Goal: Task Accomplishment & Management: Use online tool/utility

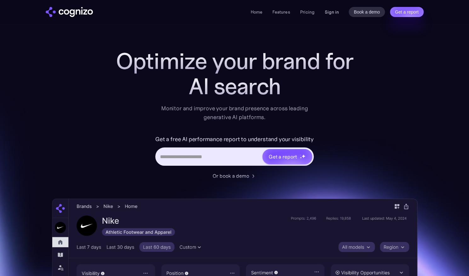
click at [332, 12] on link "Sign in" at bounding box center [331, 12] width 14 height 8
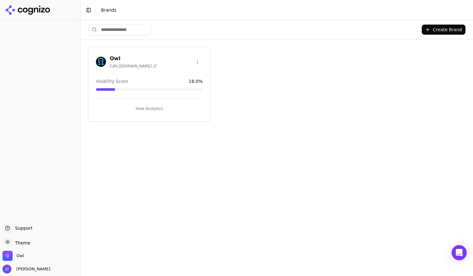
click at [114, 57] on h3 "Owl" at bounding box center [133, 59] width 47 height 8
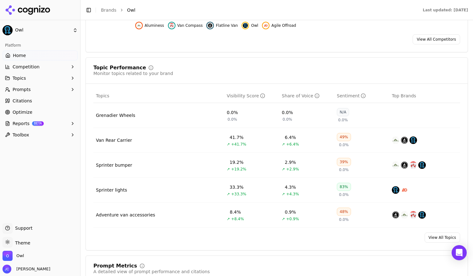
scroll to position [214, 0]
click at [46, 90] on button "Prompts" at bounding box center [40, 89] width 75 height 10
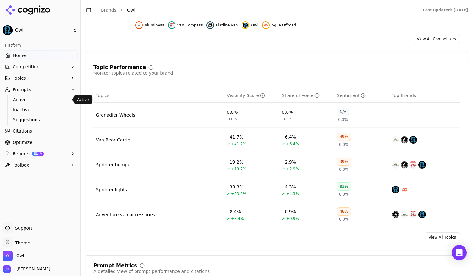
click at [25, 100] on span "Active" at bounding box center [40, 99] width 55 height 6
